Goal: Information Seeking & Learning: Learn about a topic

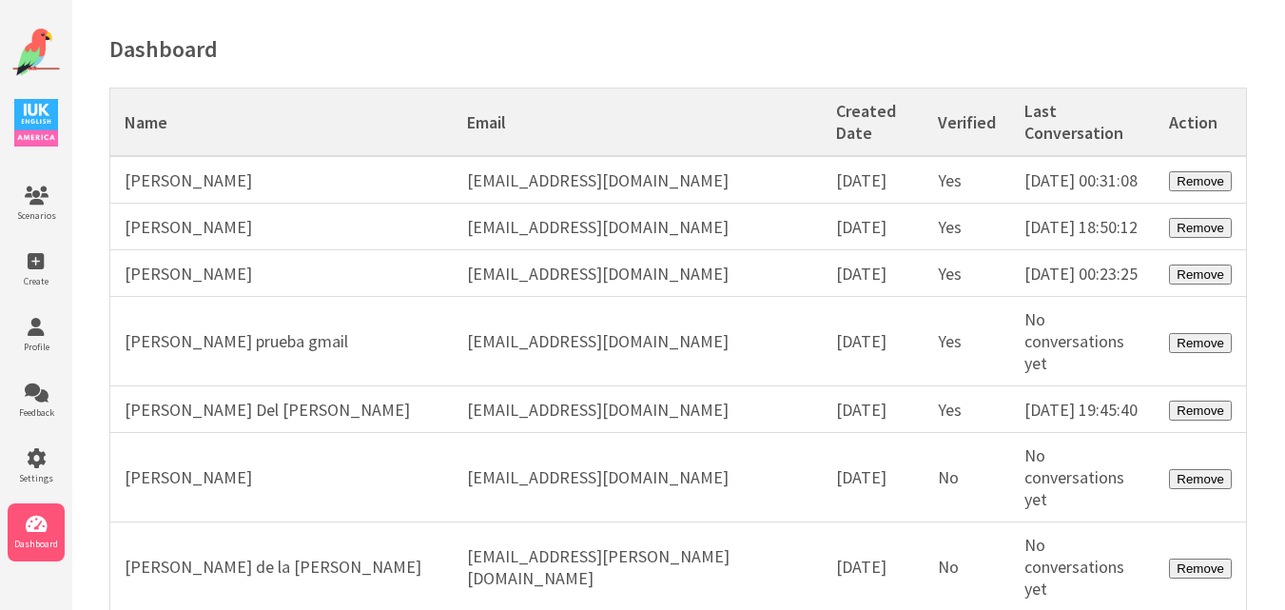
click at [34, 47] on img at bounding box center [36, 53] width 48 height 48
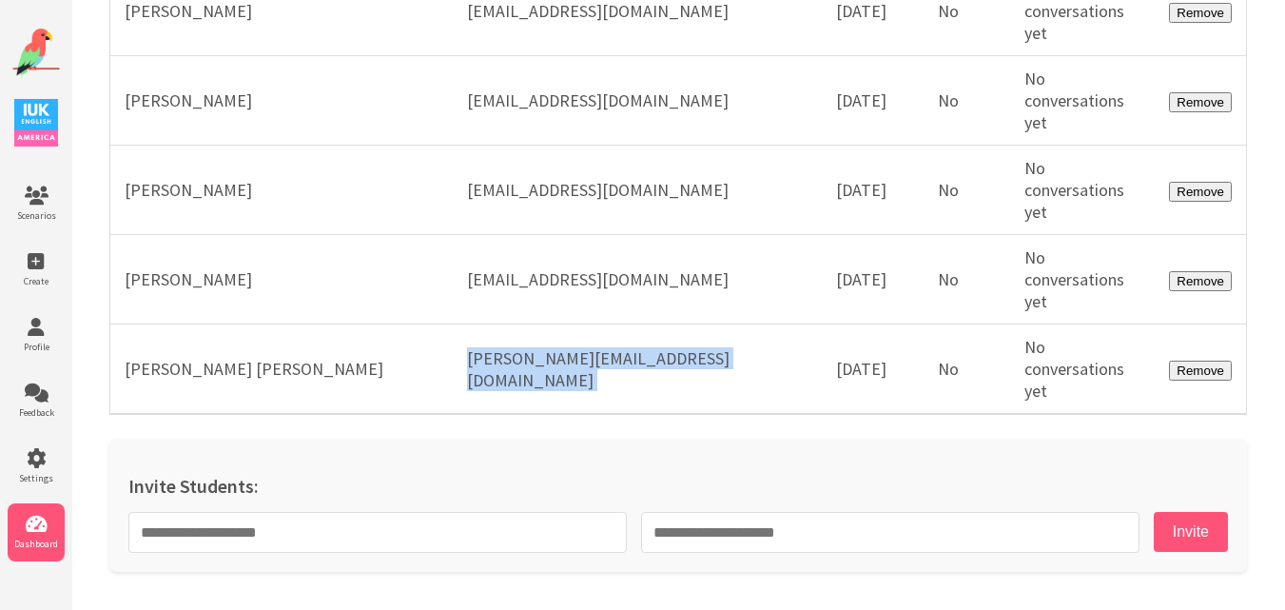
scroll to position [57508, 0]
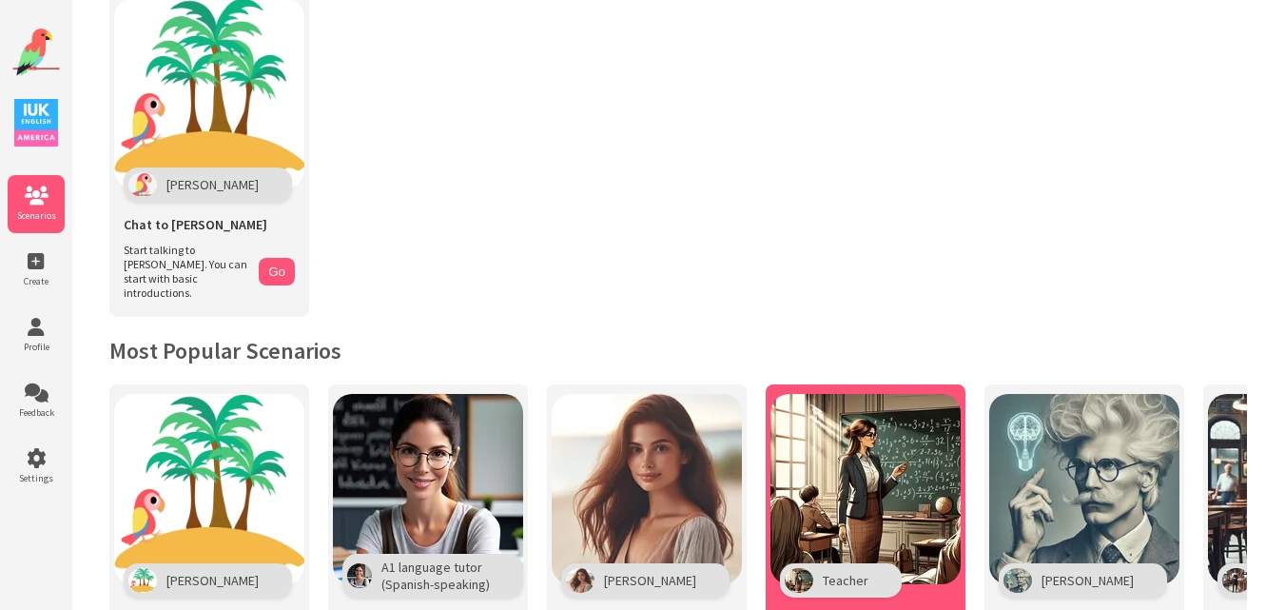
scroll to position [285, 0]
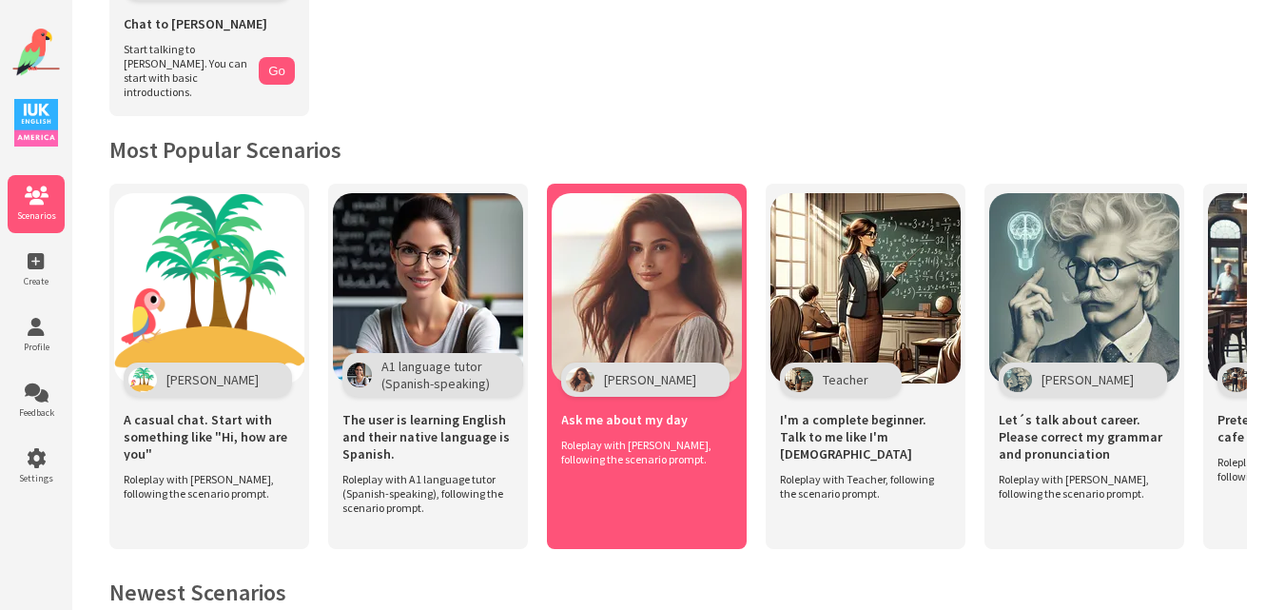
click at [655, 269] on img at bounding box center [647, 288] width 190 height 190
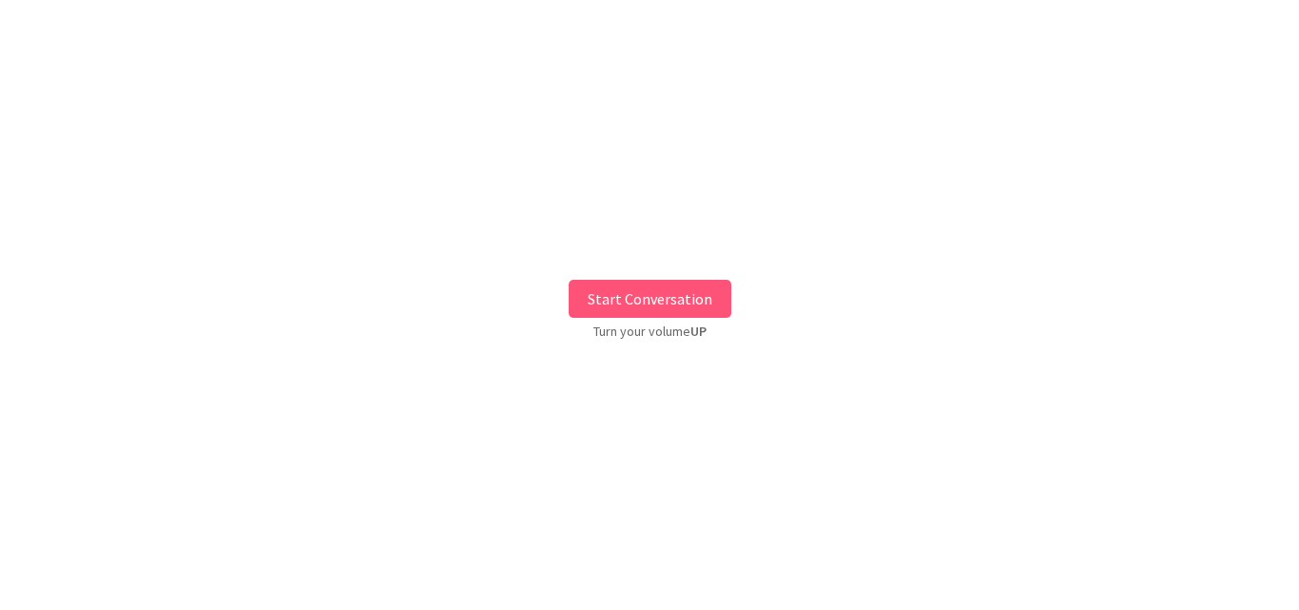
click at [662, 283] on button "Start Conversation" at bounding box center [650, 299] width 163 height 38
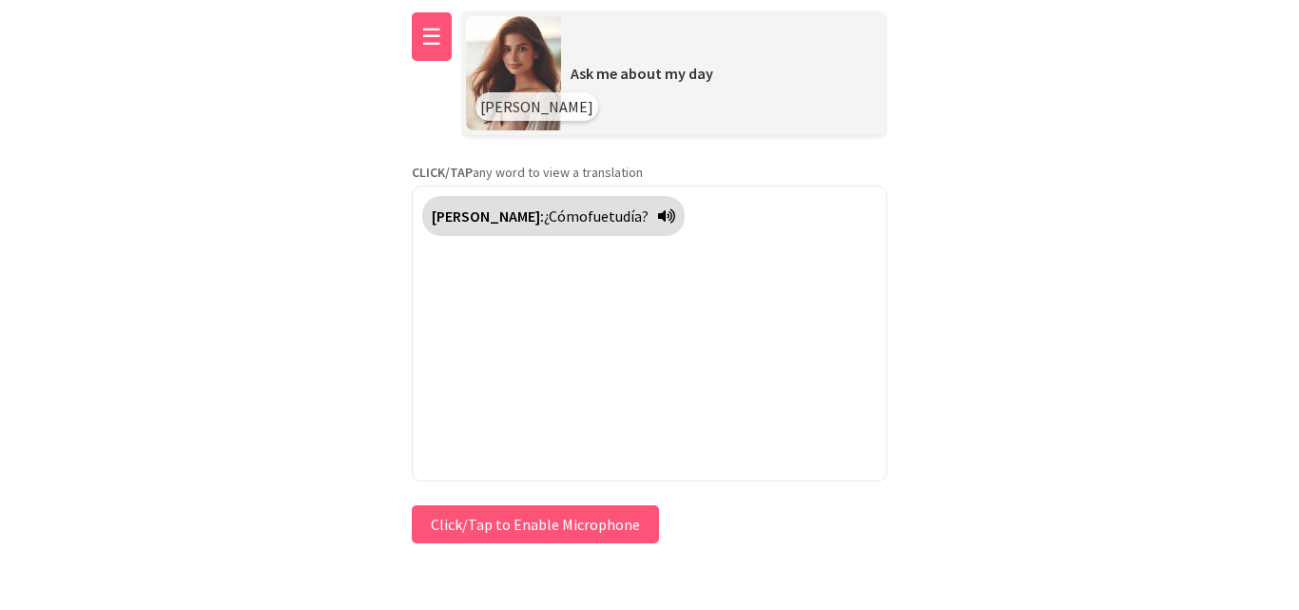
click at [426, 48] on button "☰" at bounding box center [432, 36] width 40 height 48
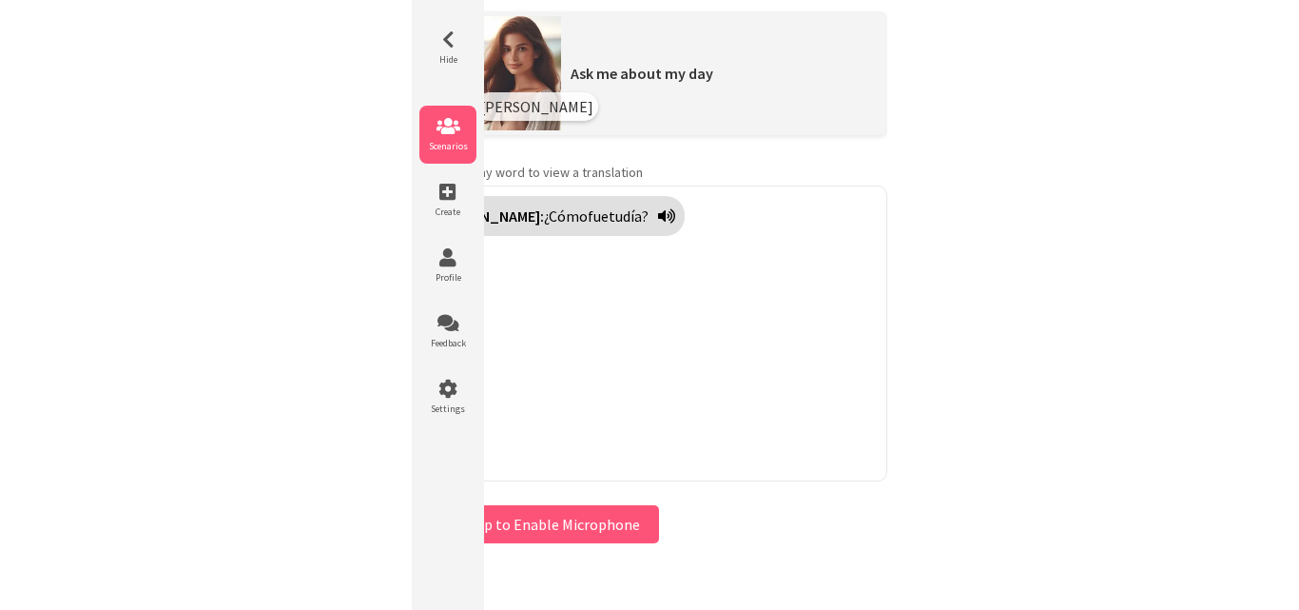
click at [439, 143] on span "Scenarios" at bounding box center [447, 146] width 57 height 12
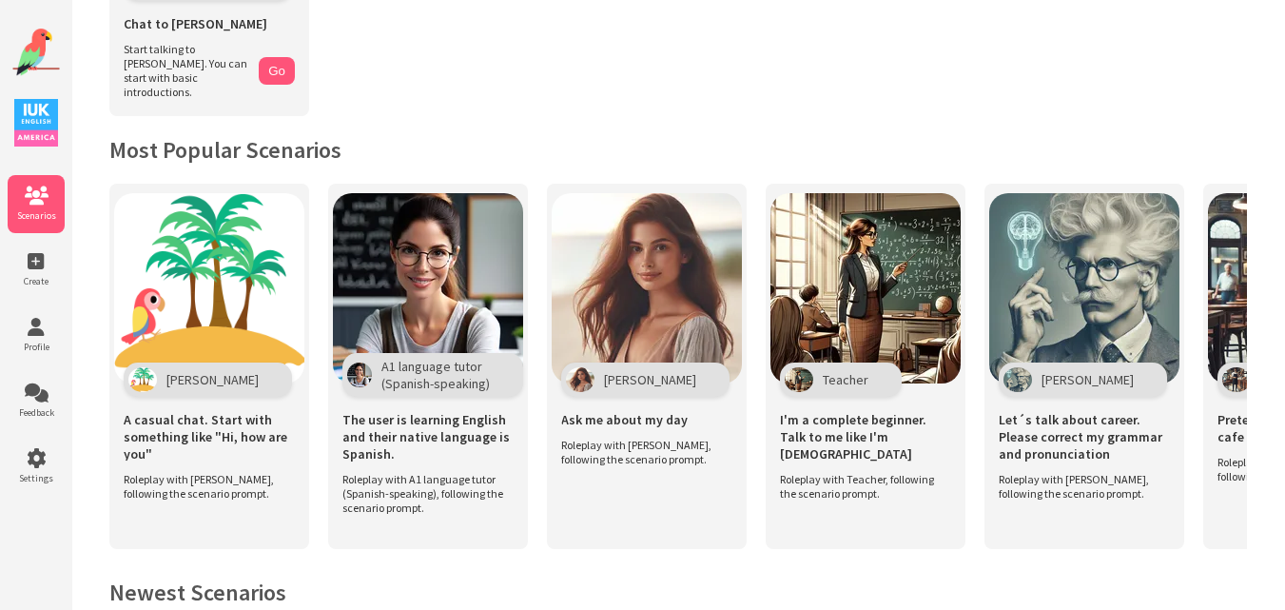
scroll to position [95, 0]
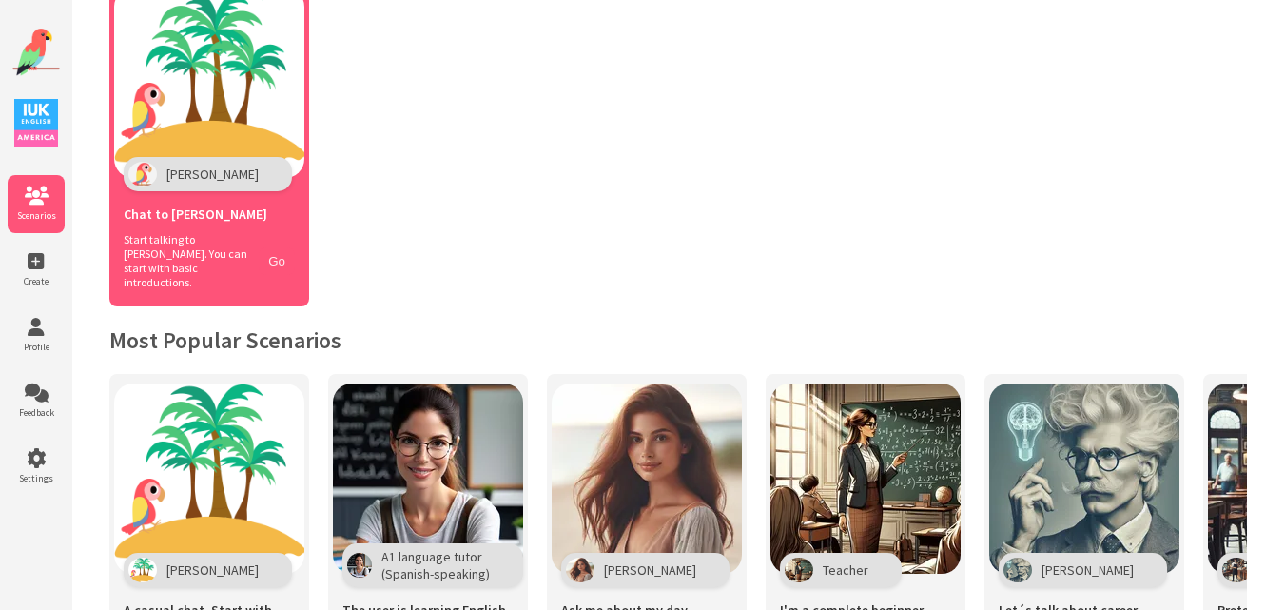
click at [284, 251] on button "Go" at bounding box center [277, 261] width 36 height 28
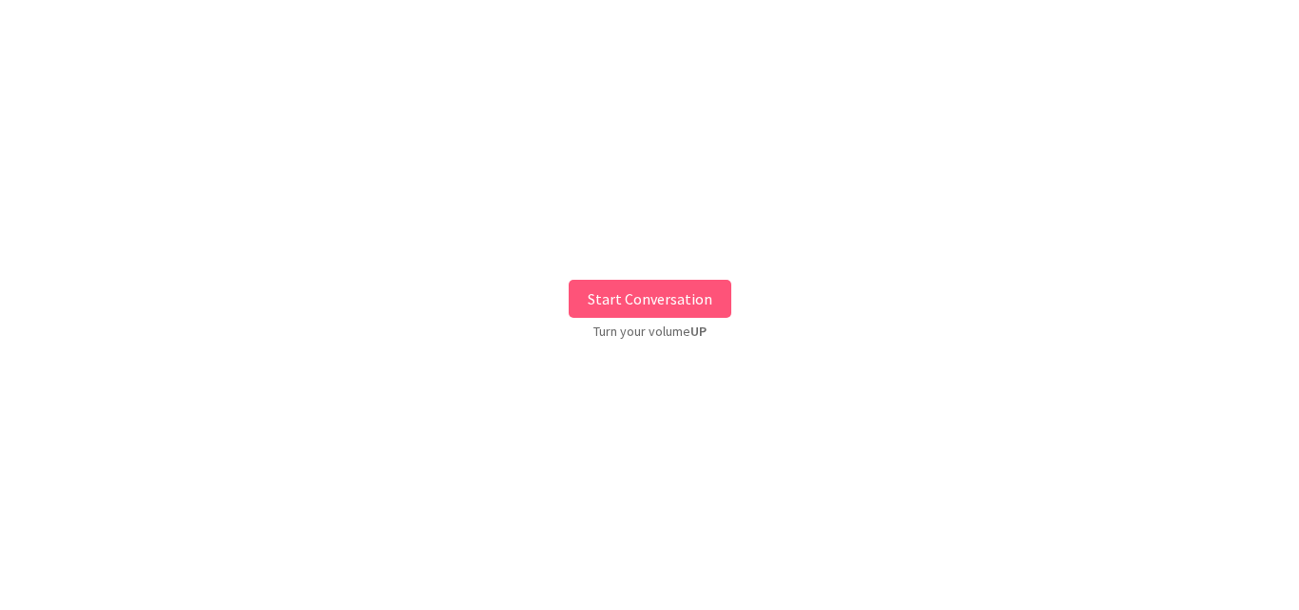
click at [593, 300] on button "Start Conversation" at bounding box center [650, 299] width 163 height 38
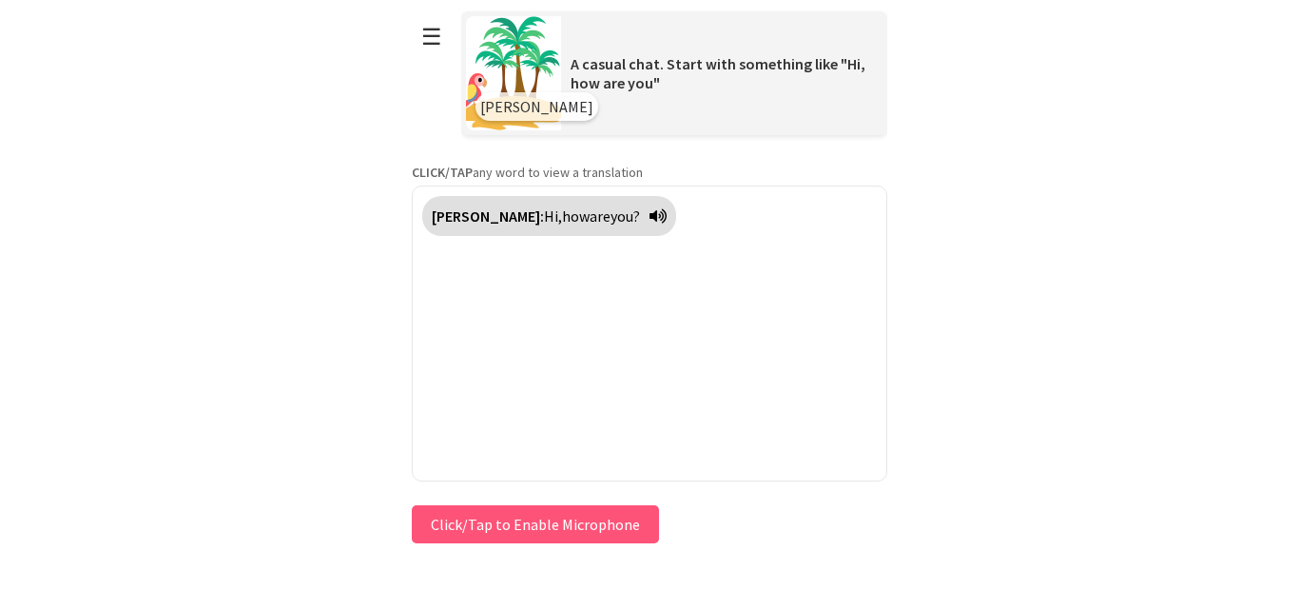
click at [459, 526] on button "Click/Tap to Enable Microphone" at bounding box center [535, 524] width 247 height 38
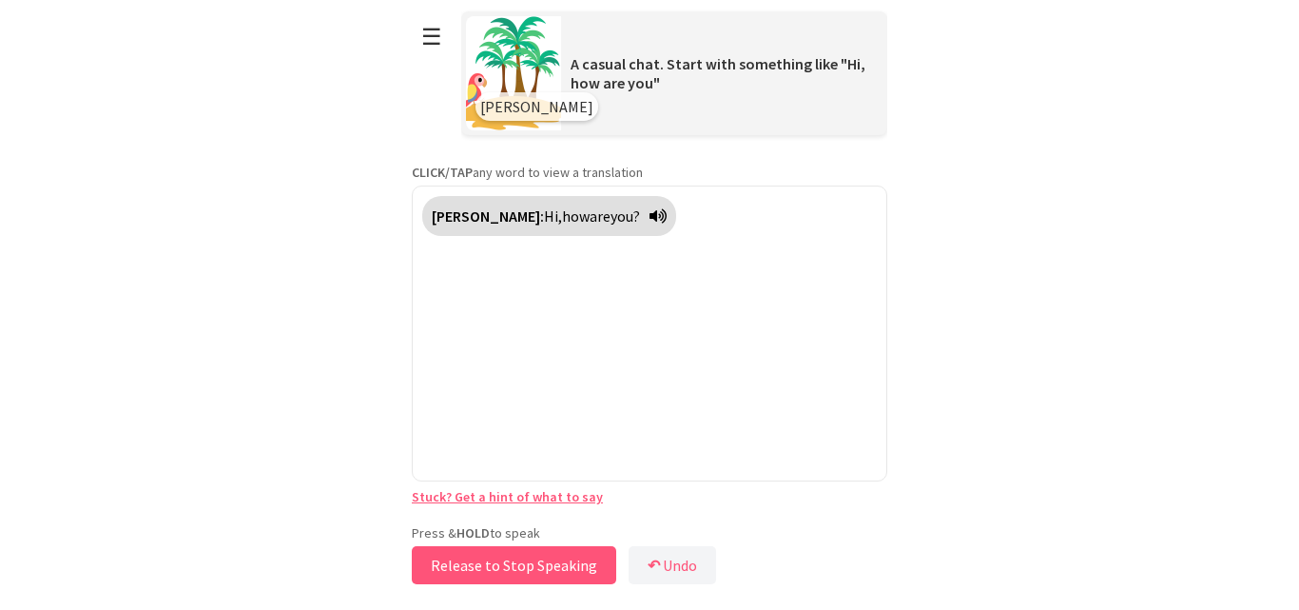
click at [460, 558] on button "Release to Stop Speaking" at bounding box center [514, 565] width 204 height 38
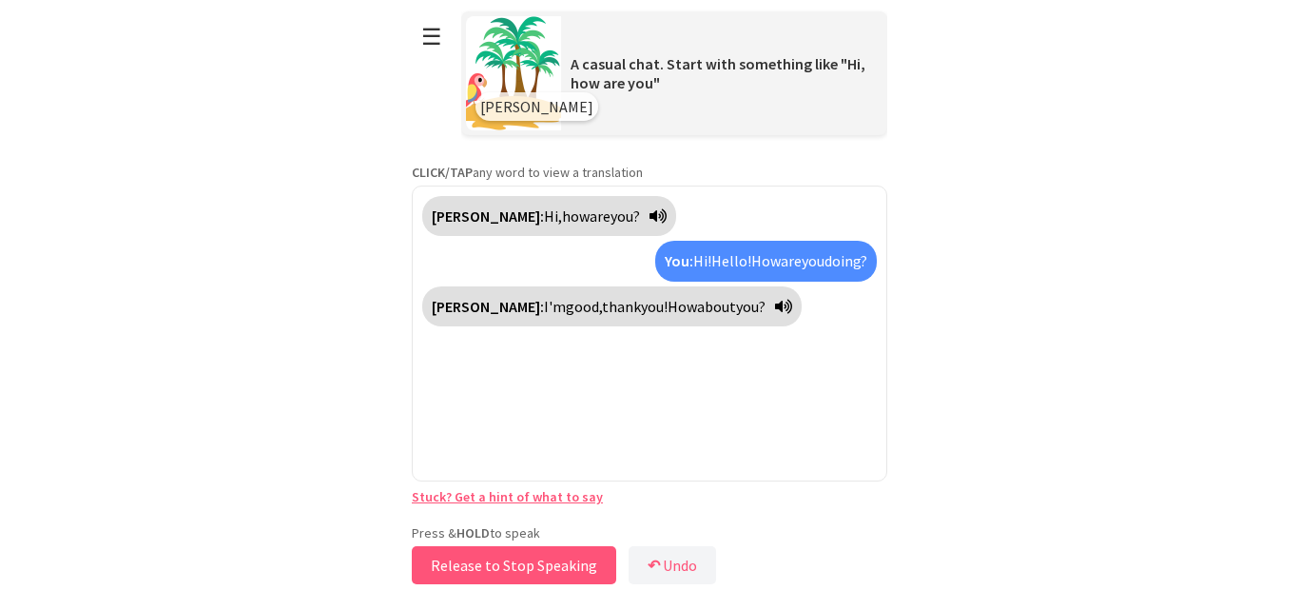
click at [460, 558] on button "Release to Stop Speaking" at bounding box center [514, 565] width 204 height 38
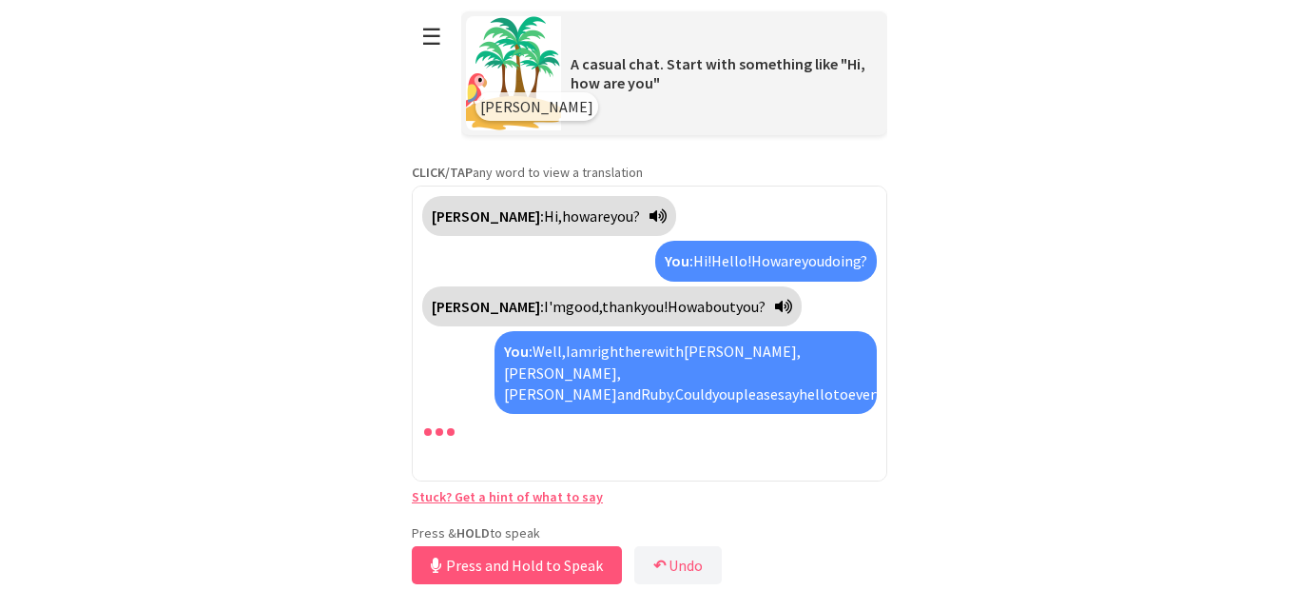
scroll to position [5, 0]
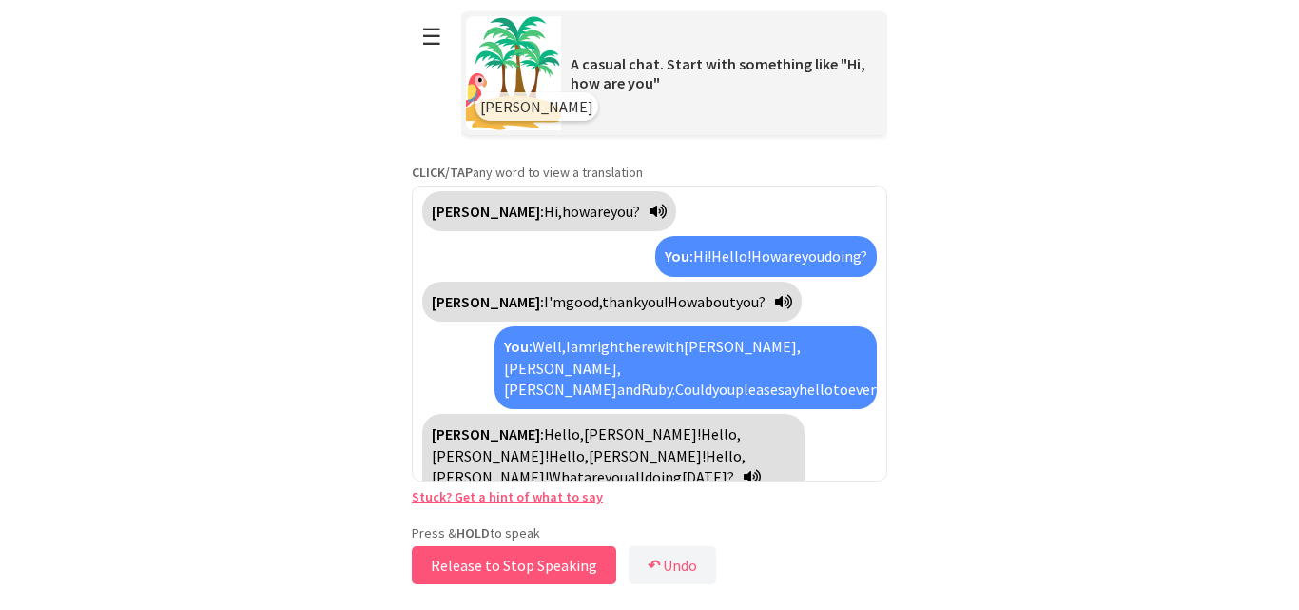
click at [471, 564] on button "Release to Stop Speaking" at bounding box center [514, 565] width 204 height 38
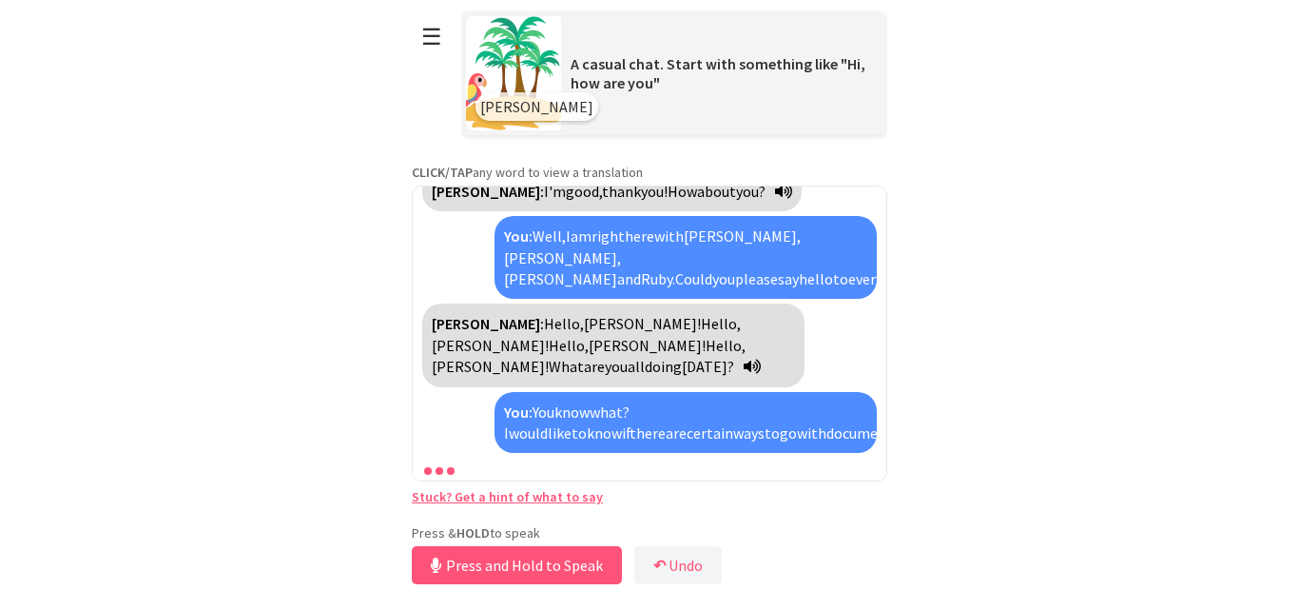
scroll to position [159, 0]
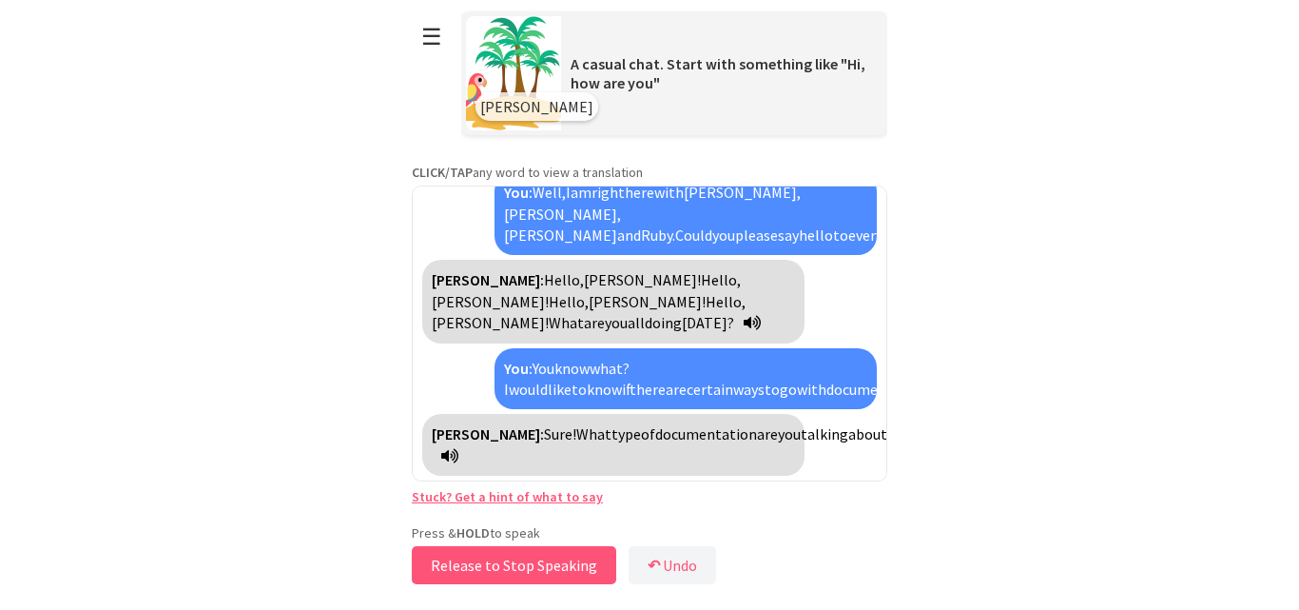
click at [471, 564] on button "Release to Stop Speaking" at bounding box center [514, 565] width 204 height 38
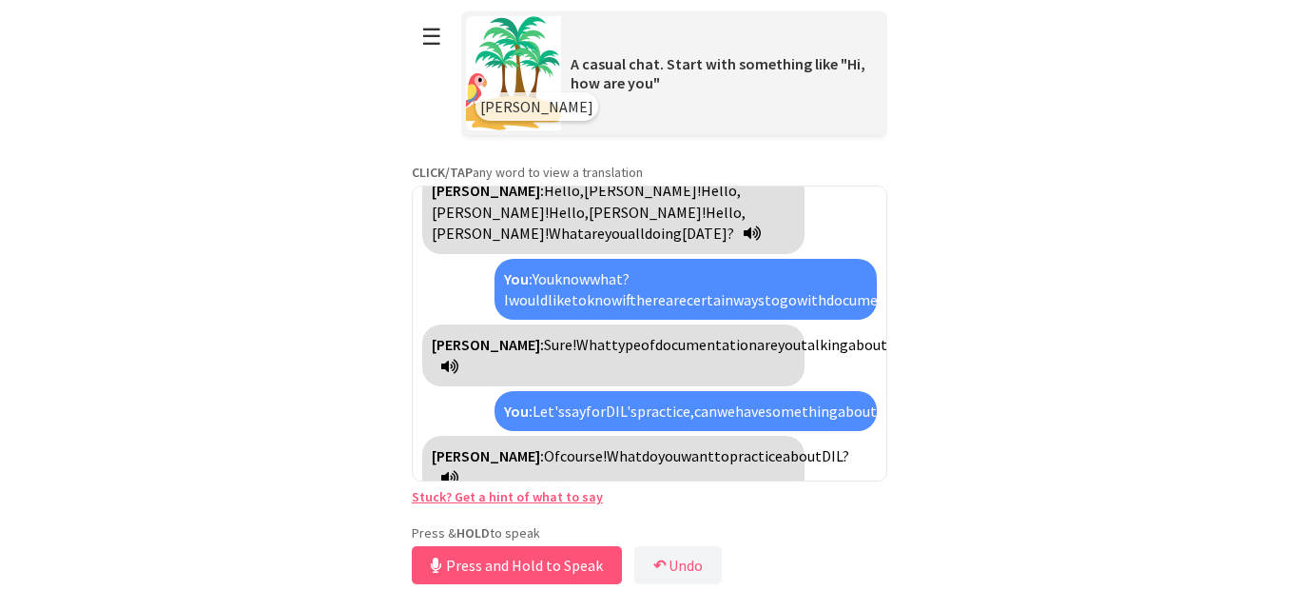
scroll to position [292, 0]
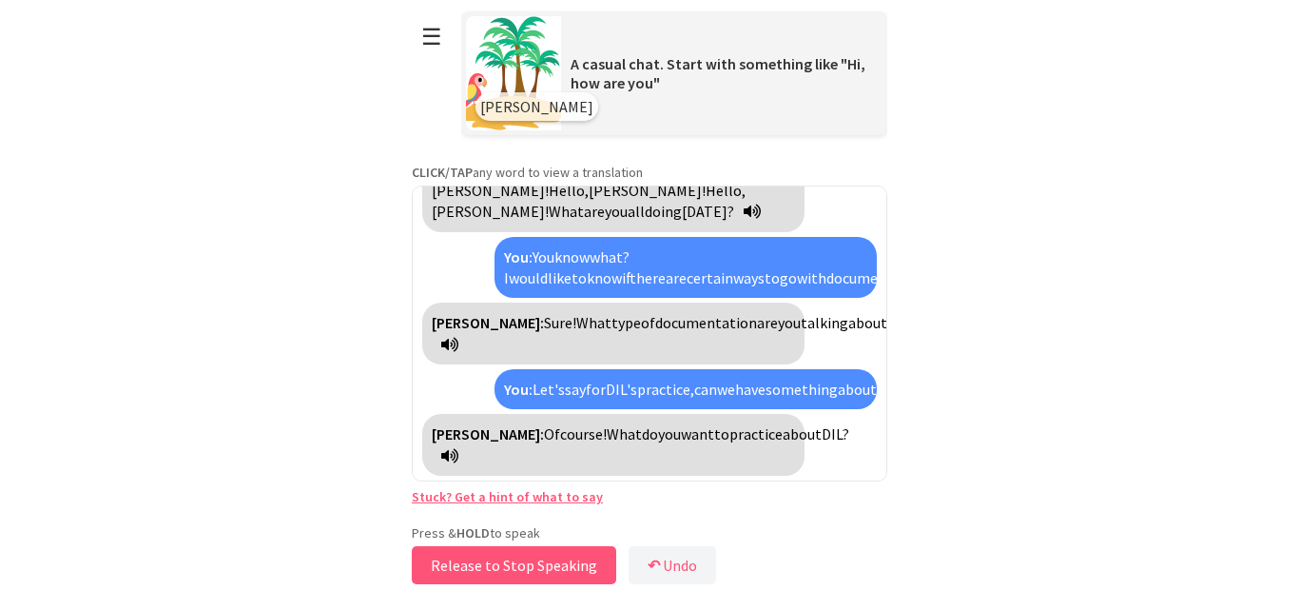
click at [471, 564] on button "Release to Stop Speaking" at bounding box center [514, 565] width 204 height 38
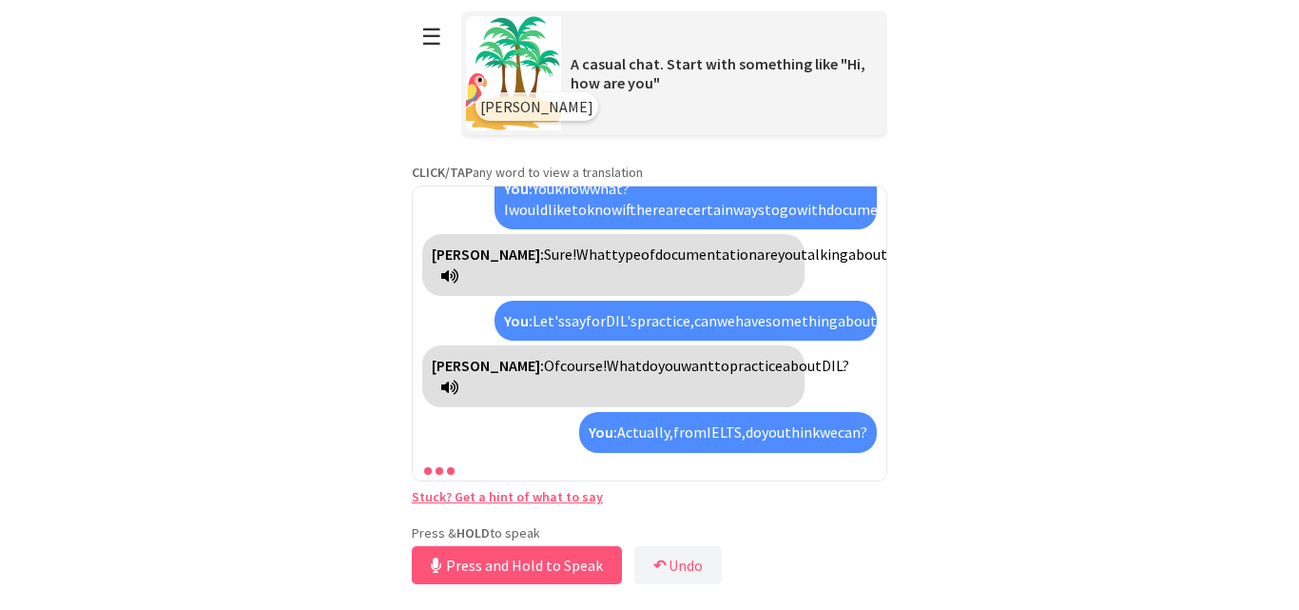
scroll to position [403, 0]
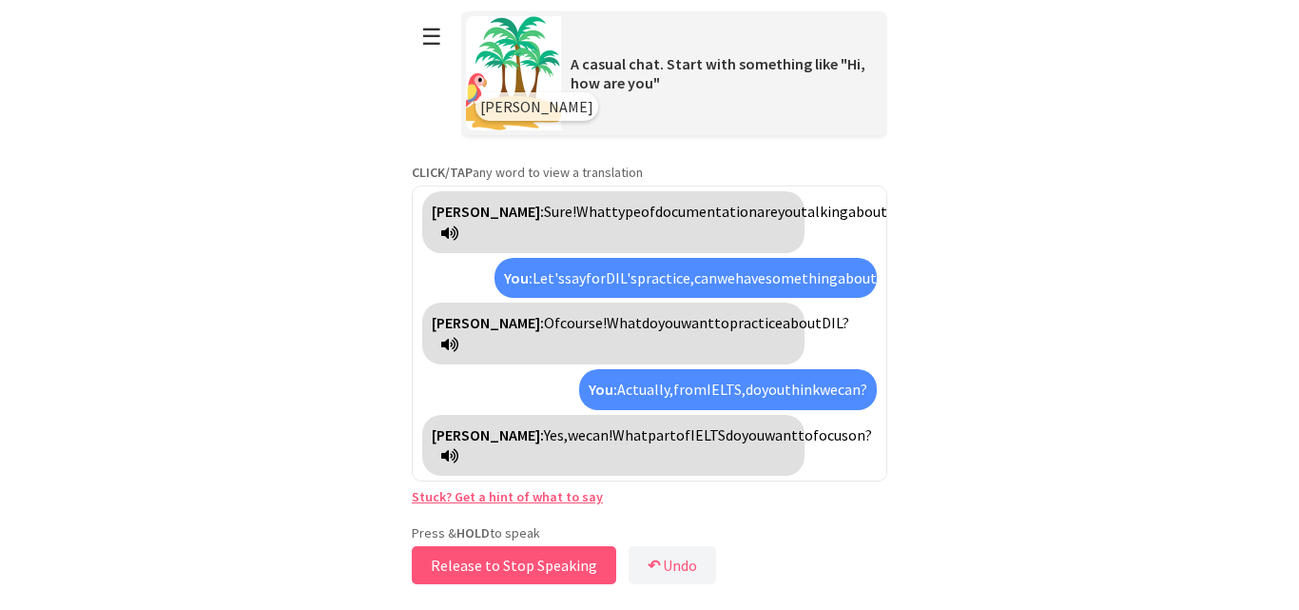
click at [589, 576] on button "Release to Stop Speaking" at bounding box center [514, 565] width 204 height 38
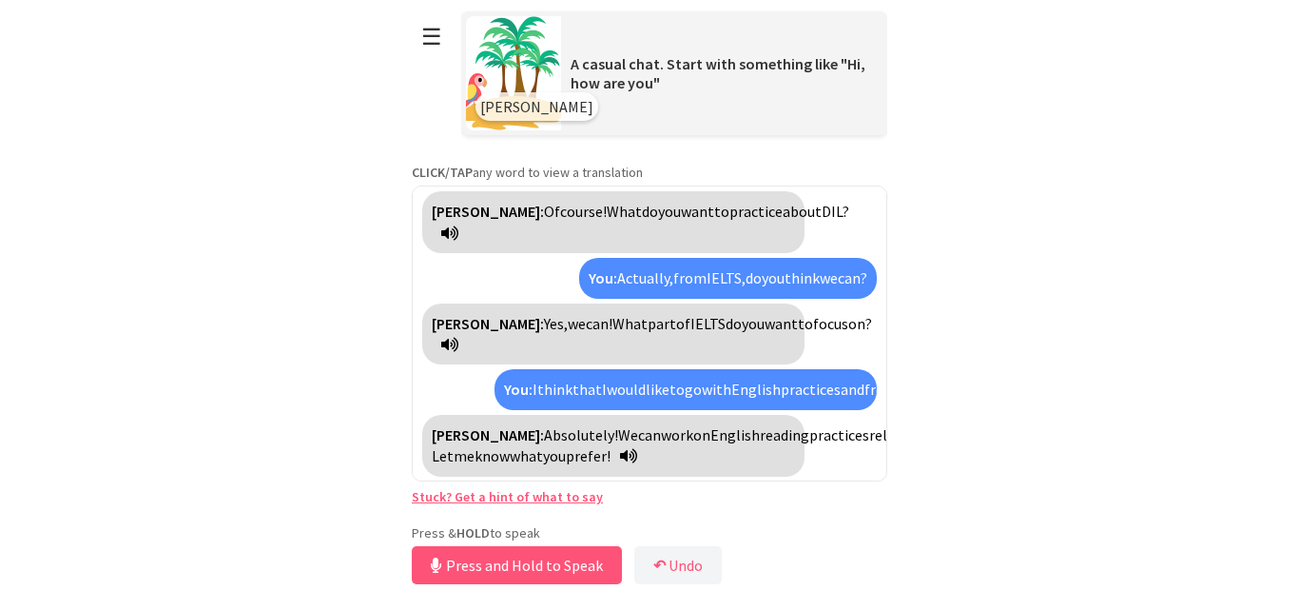
scroll to position [600, 0]
click at [526, 492] on link "Stuck? Get a hint of what to say" at bounding box center [507, 496] width 191 height 17
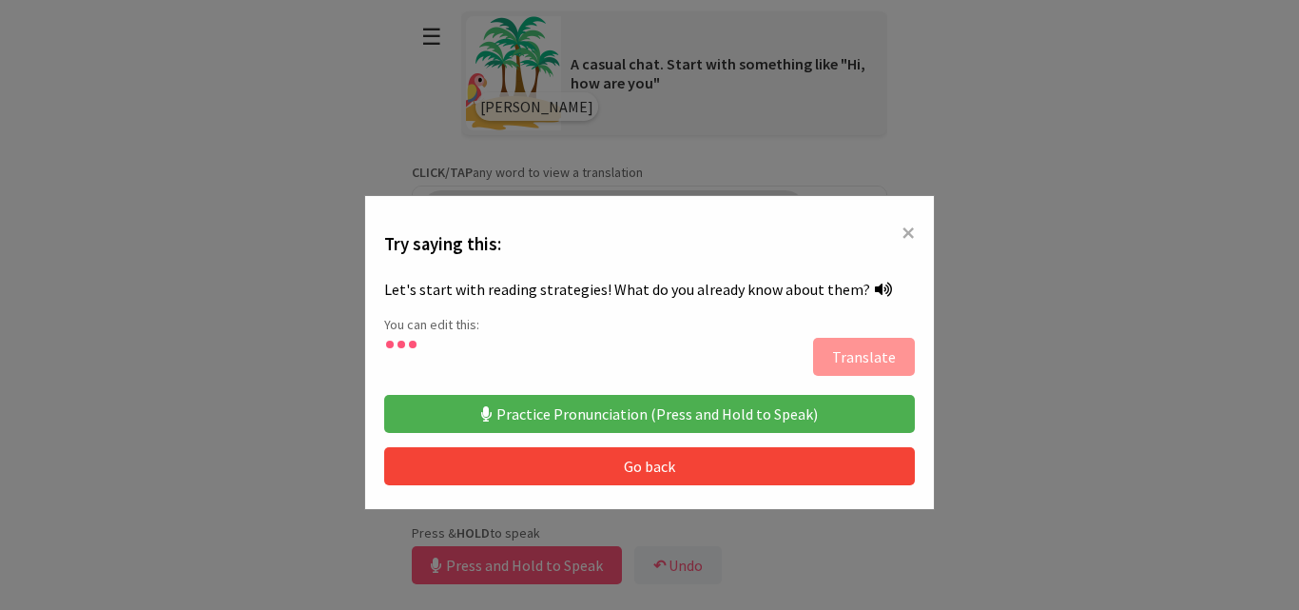
click at [571, 411] on button "Practice Pronunciation (Press and Hold to Speak)" at bounding box center [649, 414] width 531 height 38
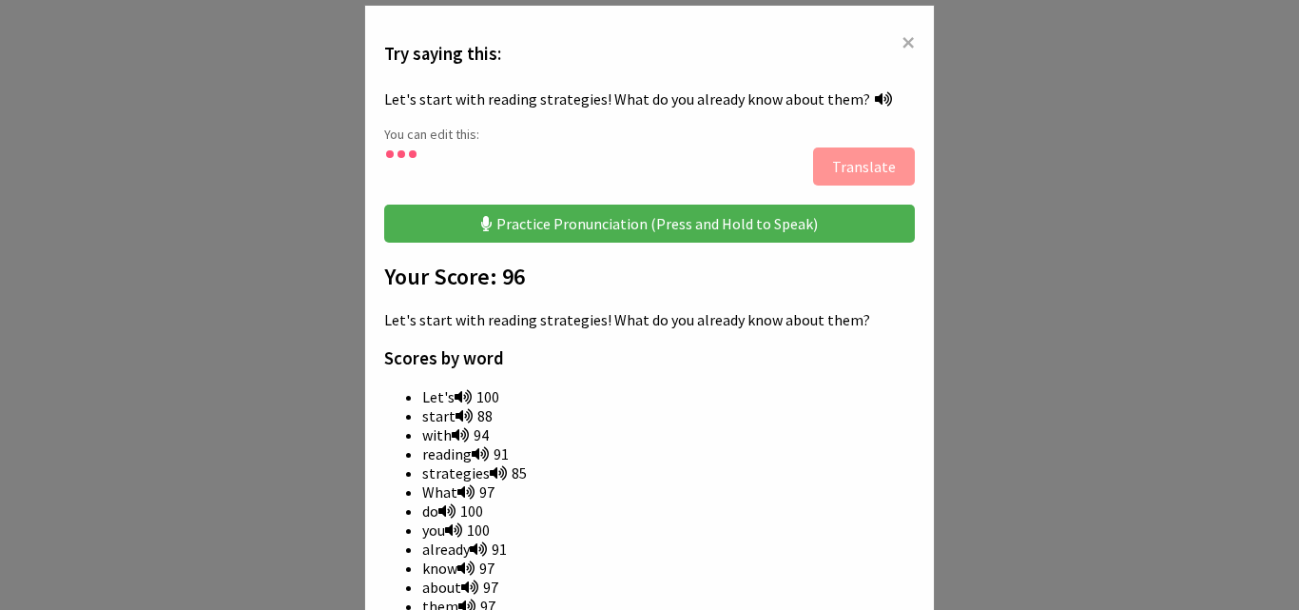
scroll to position [285, 0]
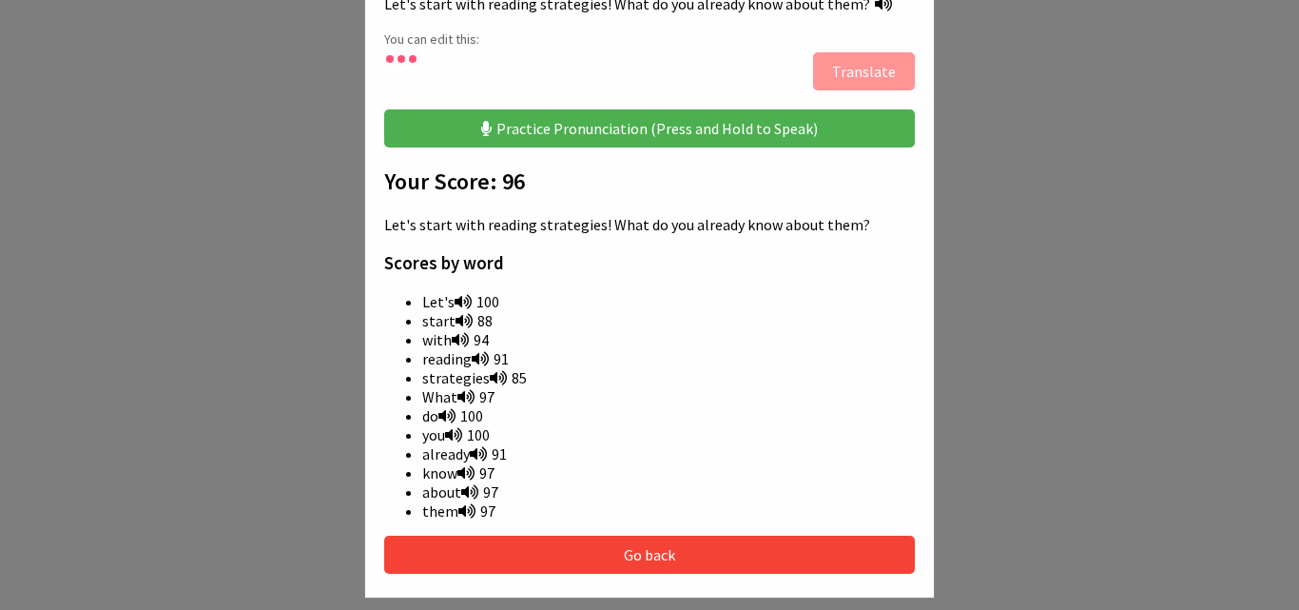
click at [679, 552] on button "Go back" at bounding box center [649, 554] width 531 height 38
